Goal: Information Seeking & Learning: Learn about a topic

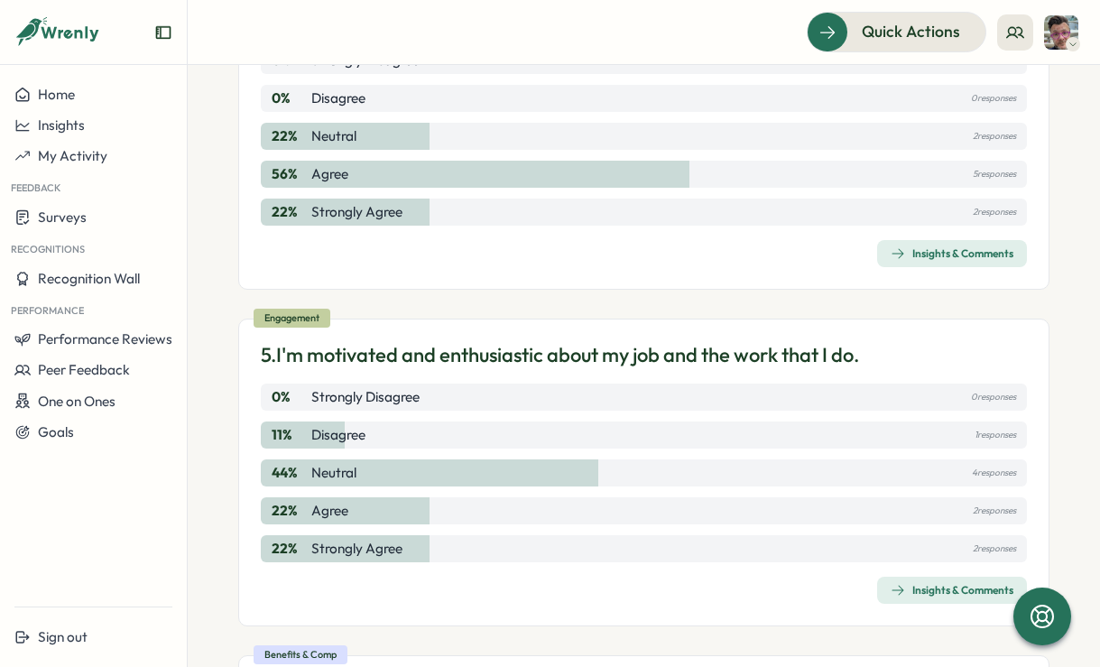
scroll to position [1627, 0]
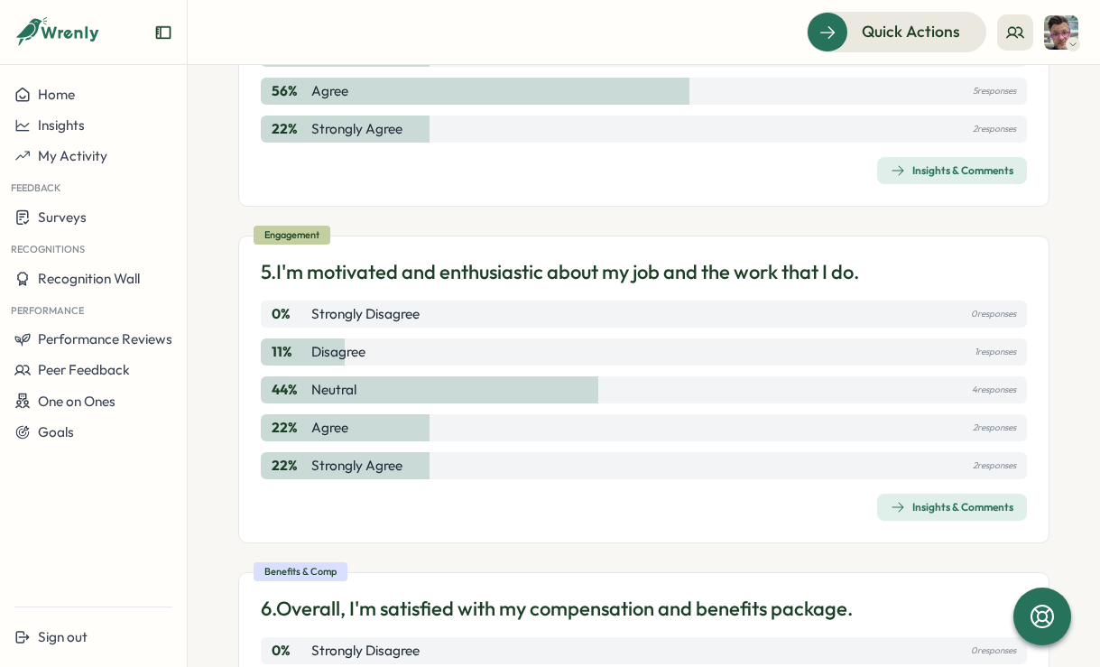
click at [984, 514] on div "Insights & Comments" at bounding box center [952, 507] width 123 height 14
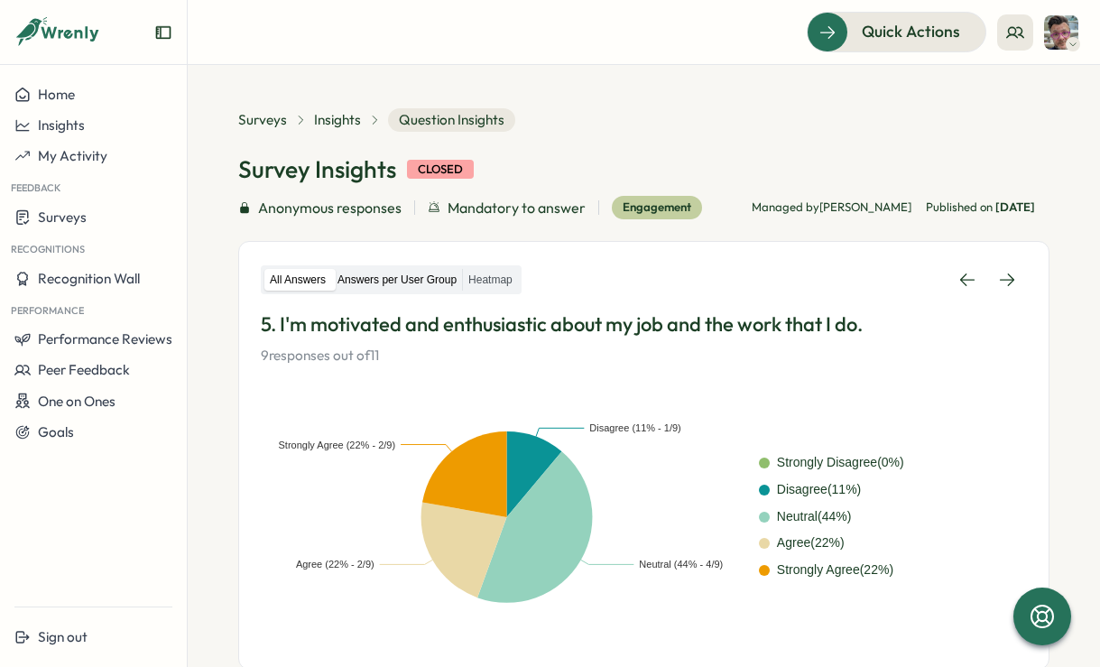
click at [413, 282] on label "Answers per User Group" at bounding box center [397, 280] width 130 height 23
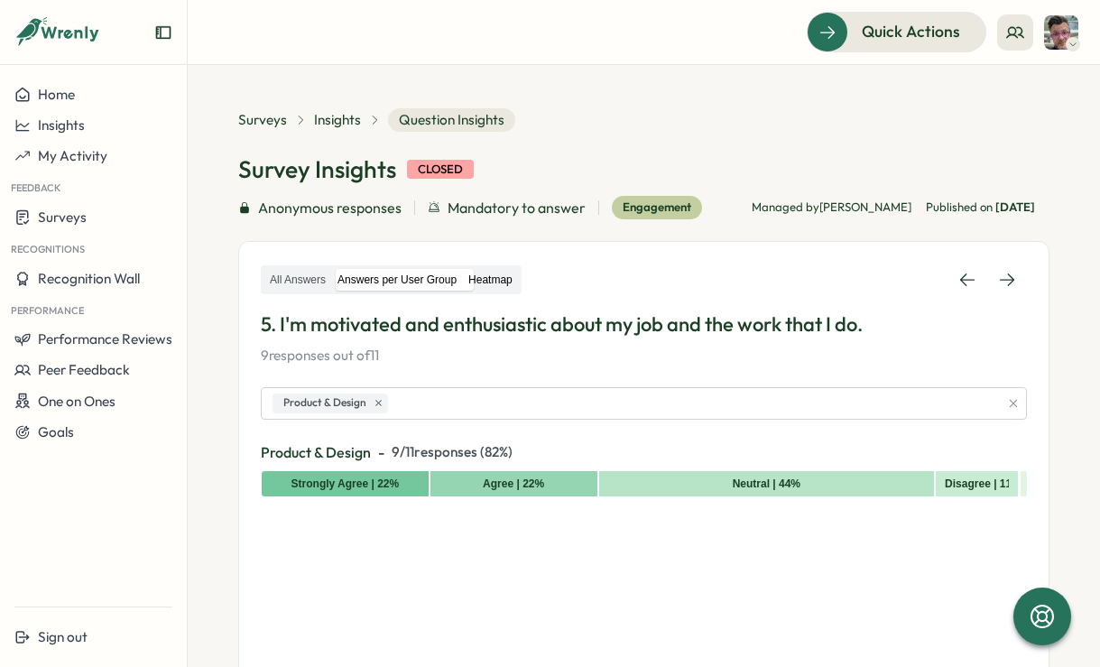
click at [482, 275] on label "Heatmap" at bounding box center [490, 280] width 55 height 23
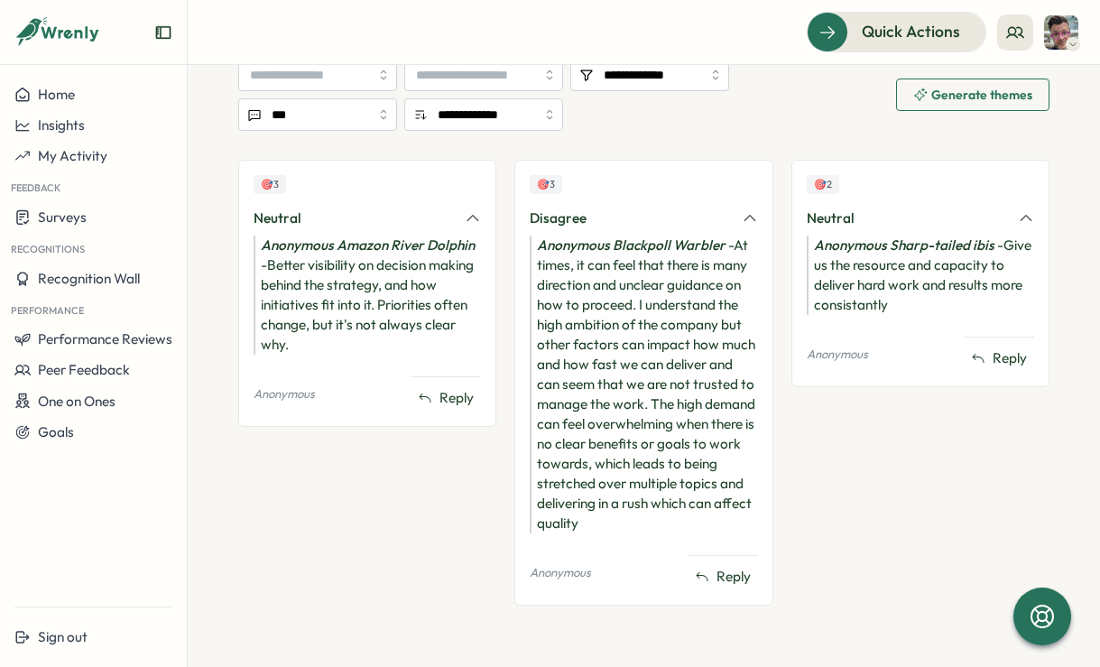
scroll to position [1278, 0]
click at [532, 111] on input "**********" at bounding box center [483, 114] width 159 height 32
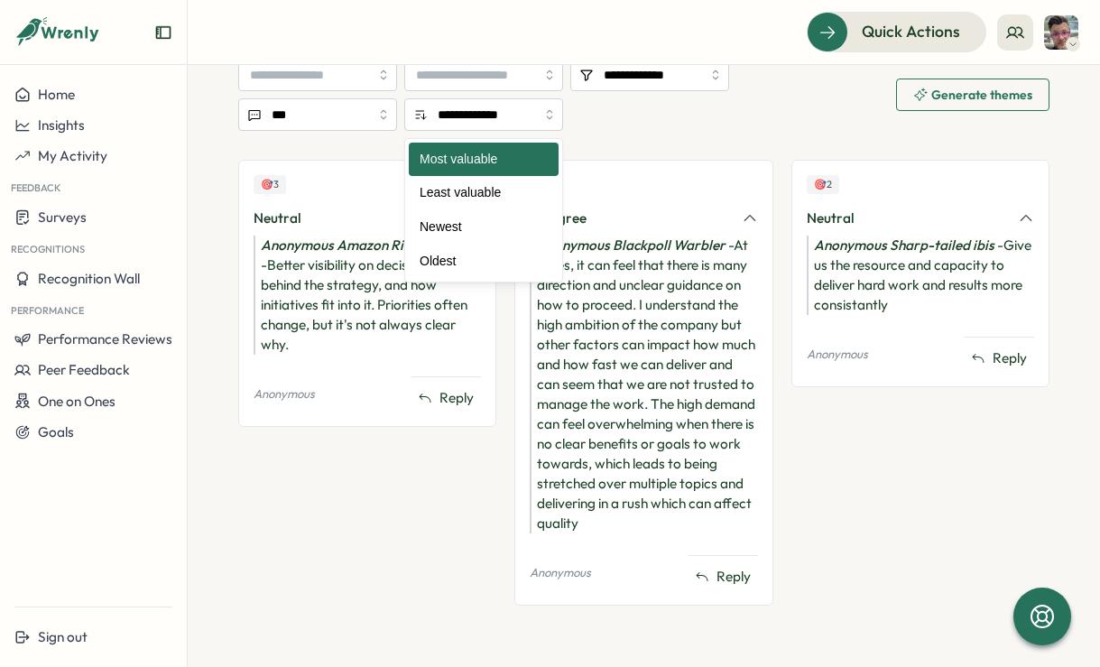
click at [603, 111] on div "**********" at bounding box center [563, 95] width 651 height 72
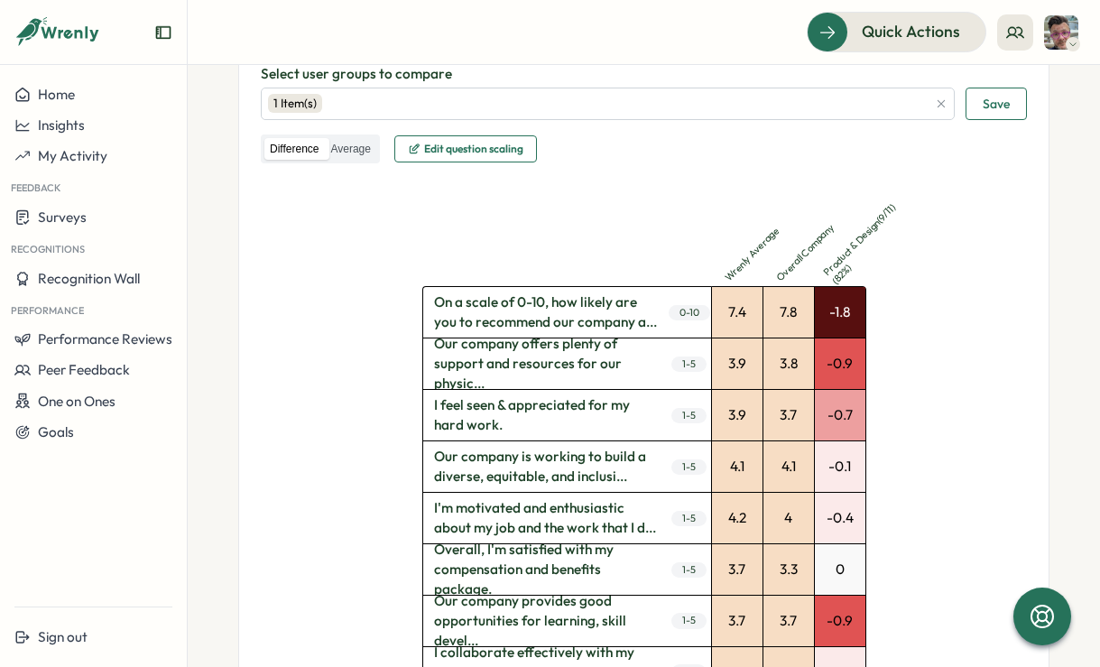
scroll to position [0, 0]
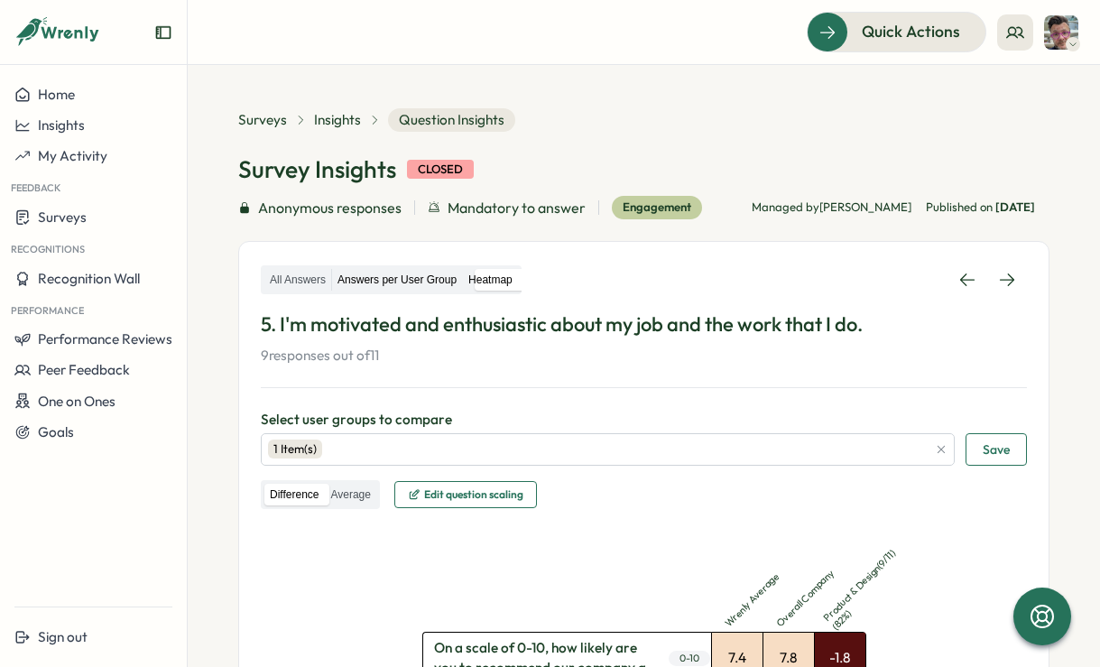
click at [420, 282] on label "Answers per User Group" at bounding box center [397, 280] width 130 height 23
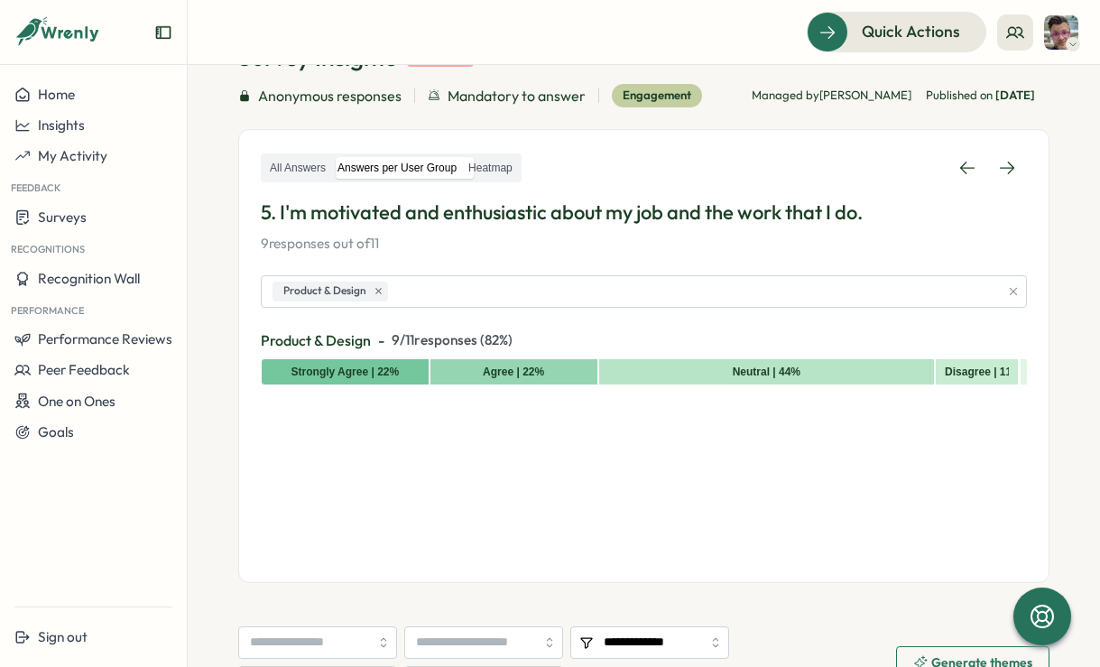
scroll to position [105, 0]
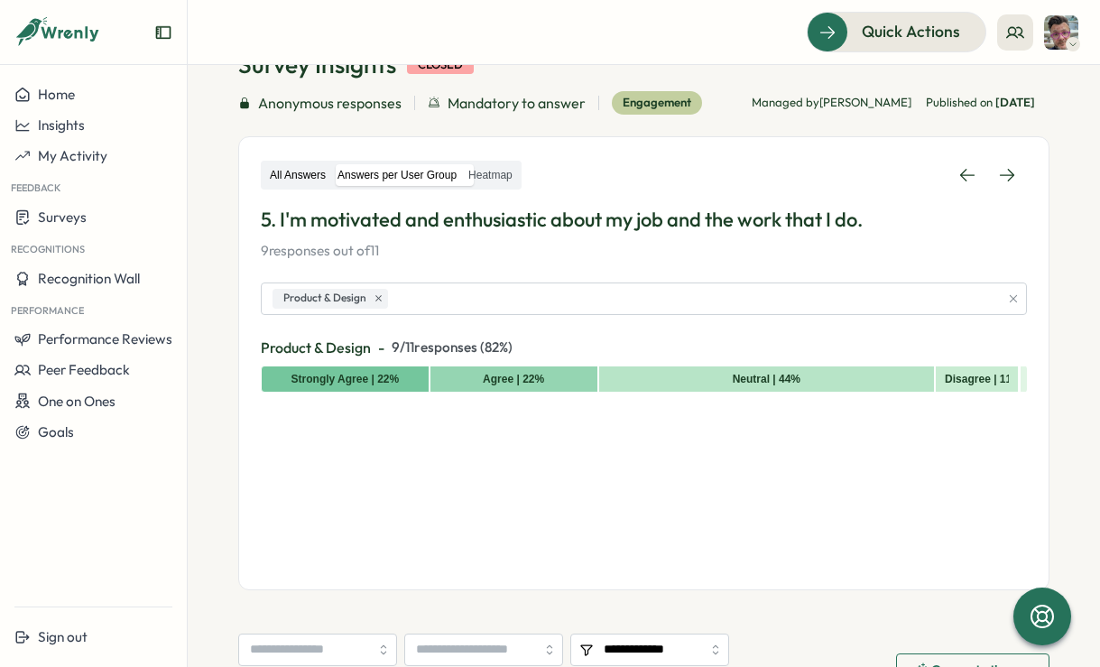
click at [298, 176] on label "All Answers" at bounding box center [297, 175] width 67 height 23
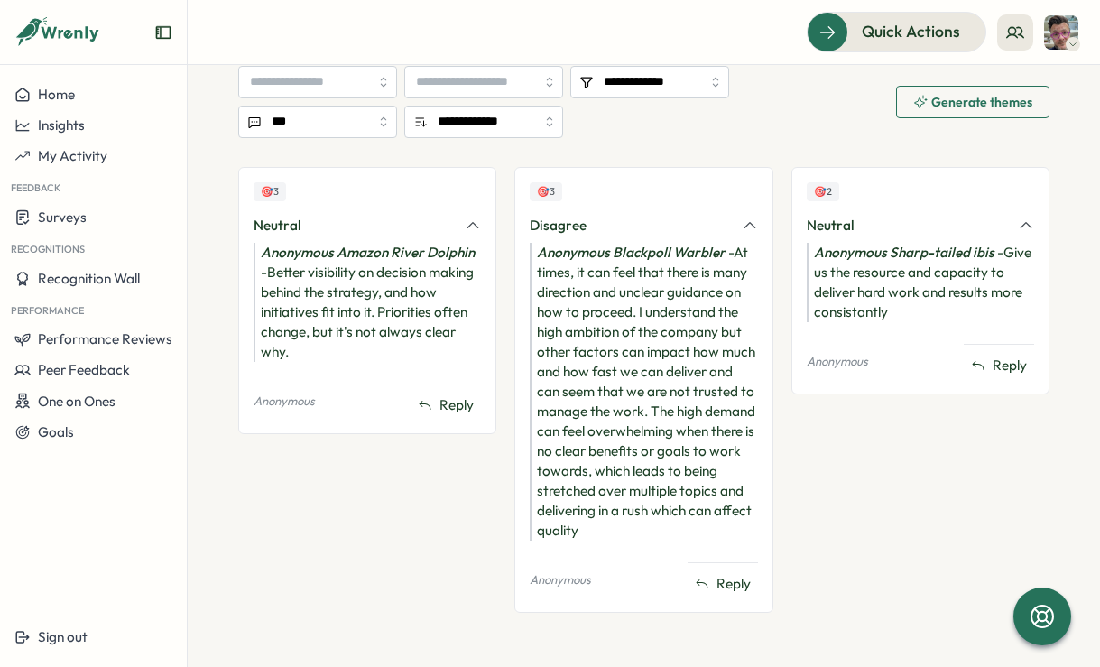
scroll to position [654, 0]
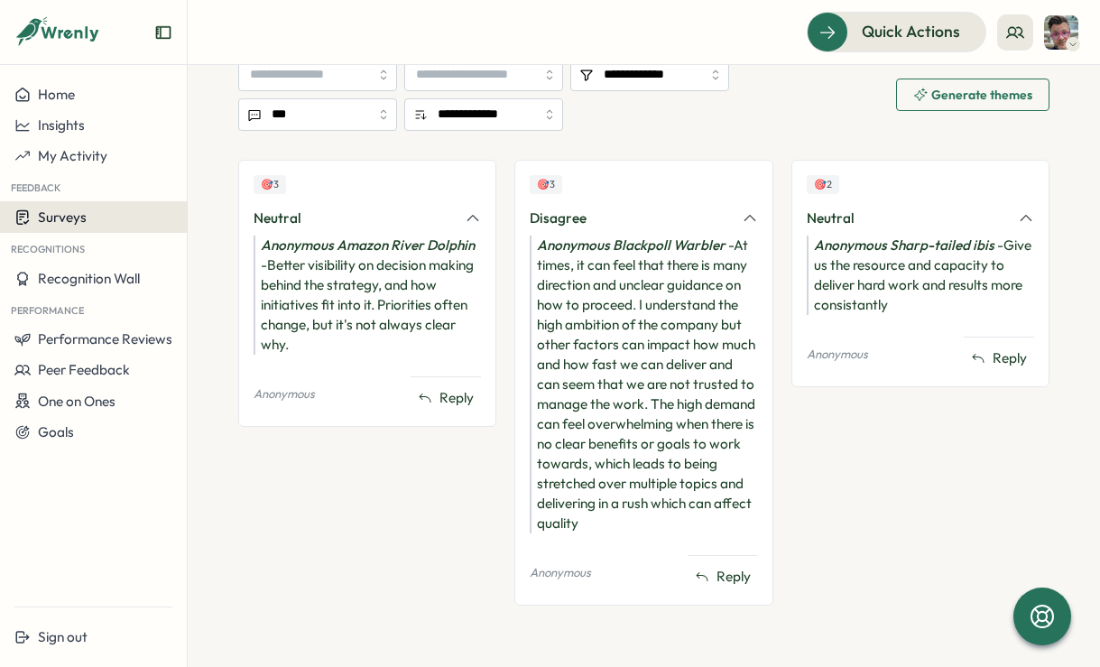
click at [86, 217] on div "Surveys" at bounding box center [93, 216] width 158 height 17
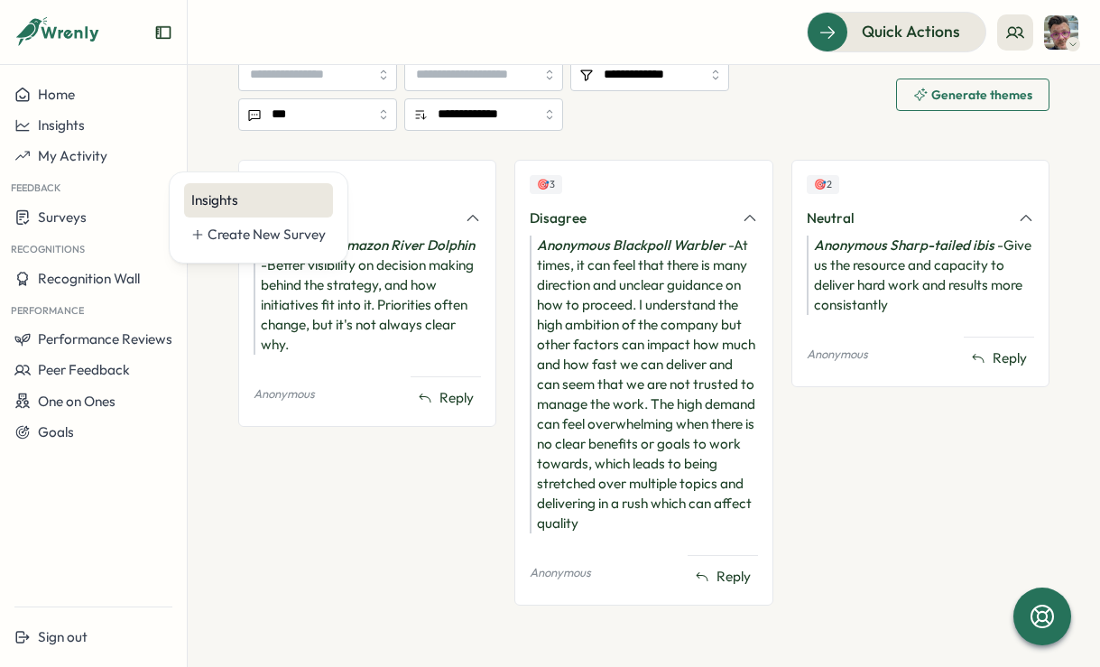
click at [194, 206] on div "Insights" at bounding box center [258, 200] width 134 height 20
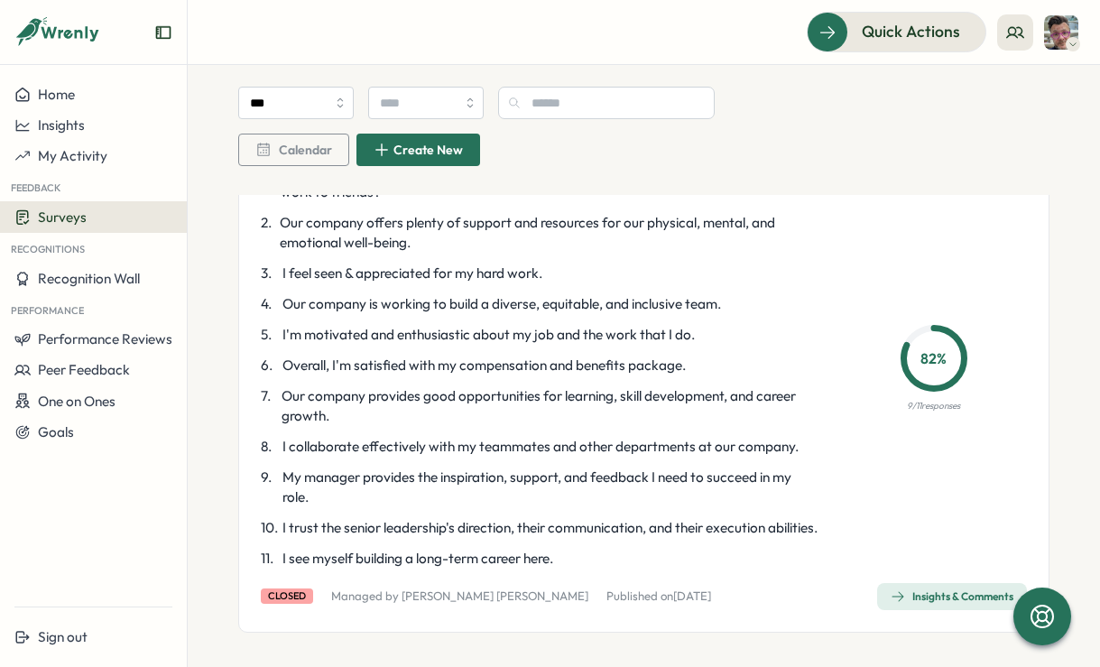
scroll to position [973, 0]
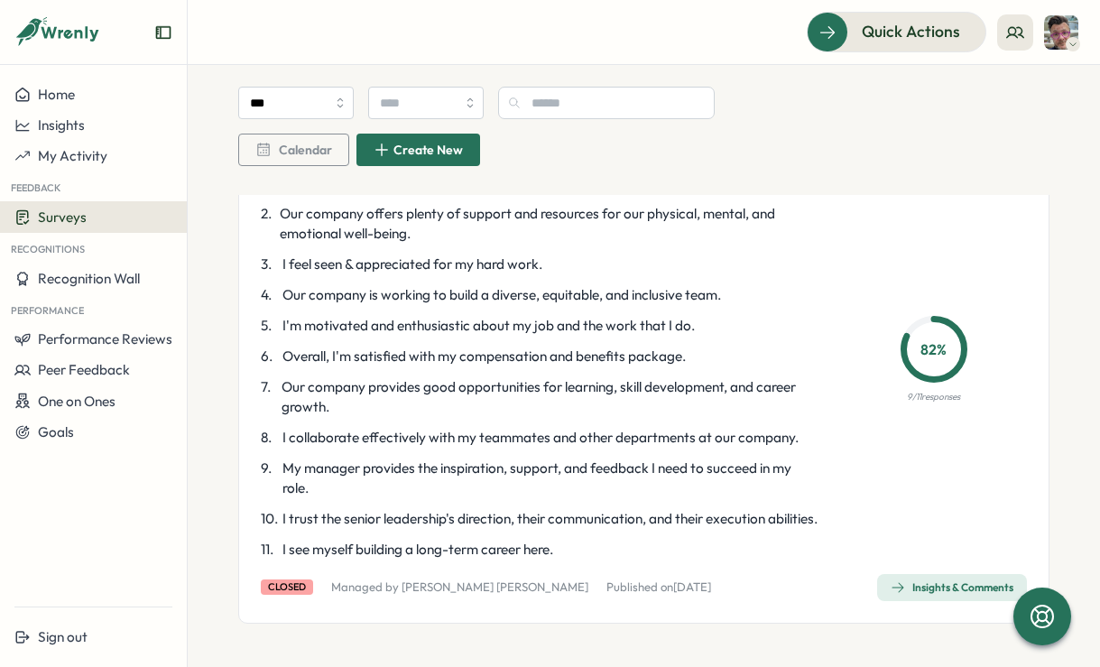
click at [57, 223] on span "Surveys" at bounding box center [62, 216] width 49 height 17
click at [201, 205] on div "Insights" at bounding box center [258, 200] width 134 height 20
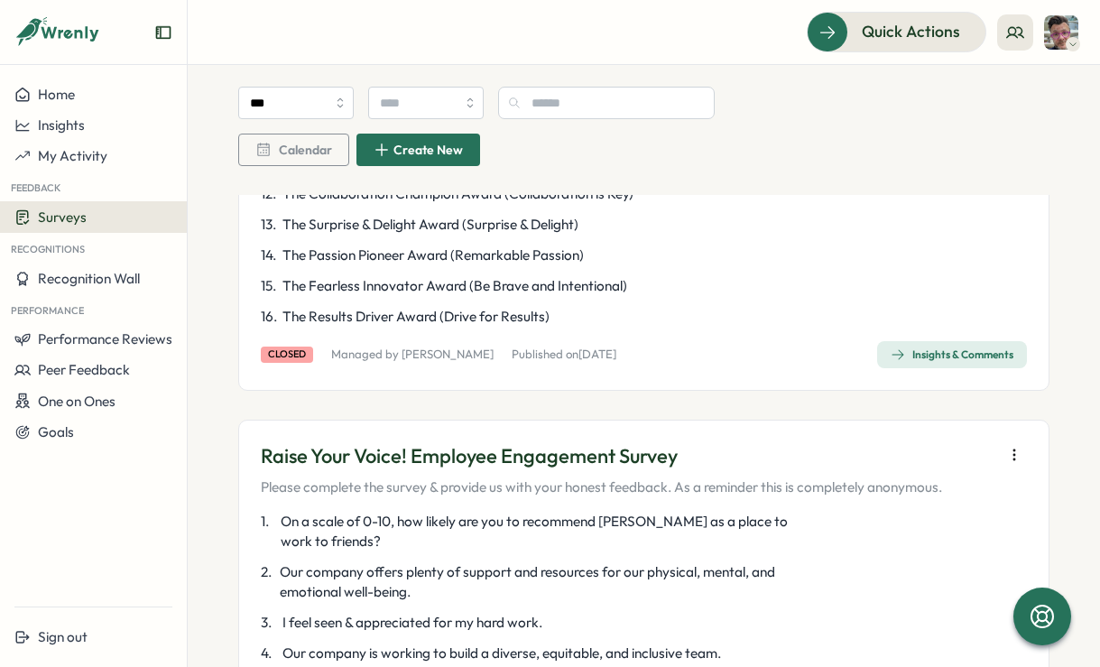
scroll to position [644, 0]
